Goal: Navigation & Orientation: Find specific page/section

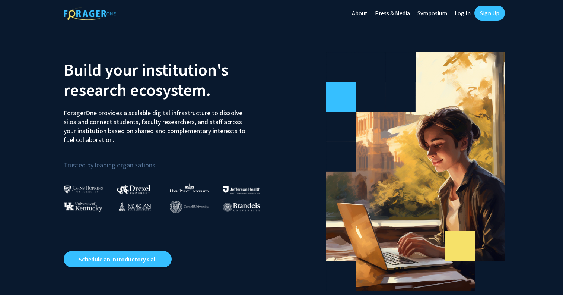
click at [189, 205] on img at bounding box center [189, 207] width 39 height 12
click at [242, 188] on img at bounding box center [241, 189] width 37 height 7
click at [242, 205] on img at bounding box center [241, 206] width 37 height 9
click at [361, 14] on link "About" at bounding box center [359, 13] width 23 height 26
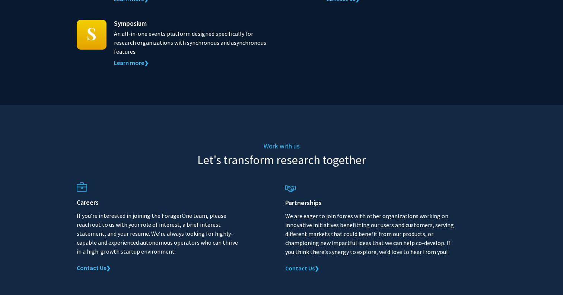
scroll to position [839, 0]
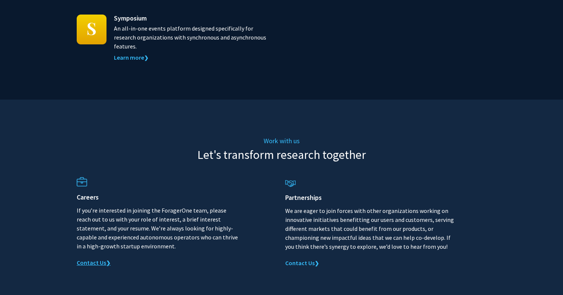
click at [103, 259] on link "Contact Us ❯" at bounding box center [94, 262] width 34 height 7
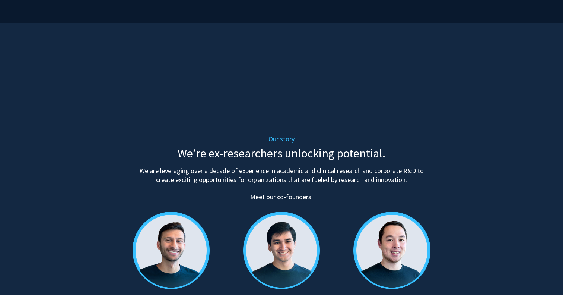
scroll to position [0, 0]
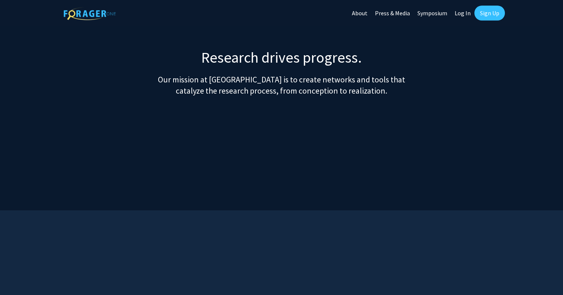
click at [436, 13] on link "Symposium" at bounding box center [432, 13] width 37 height 26
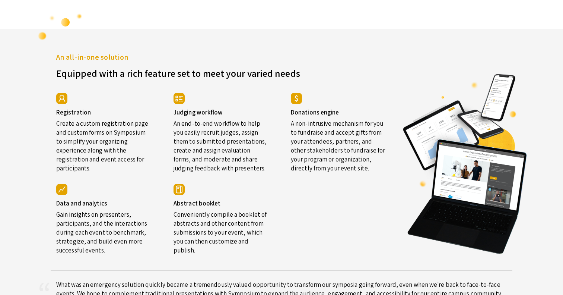
scroll to position [1233, 0]
